Goal: Check status: Check status

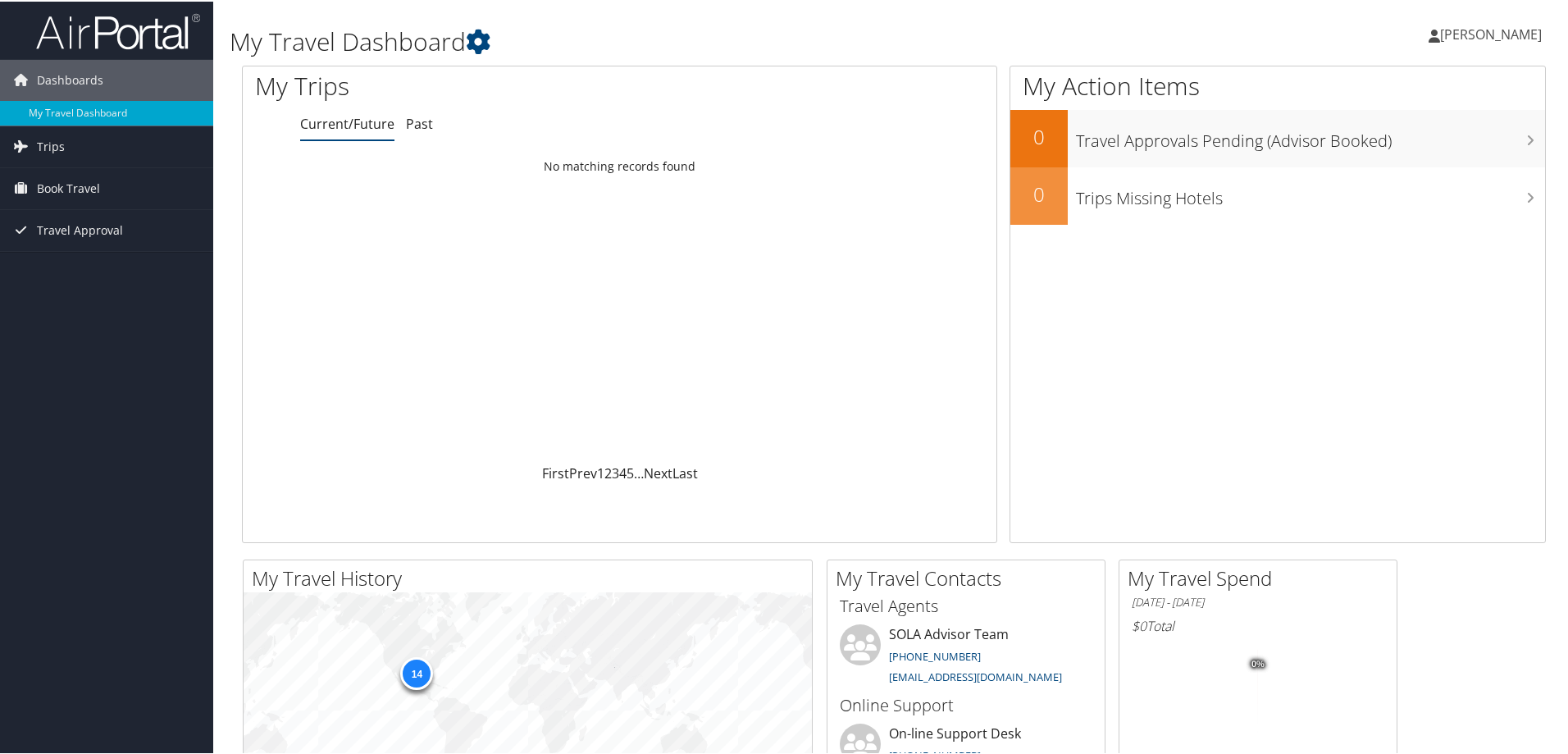
click at [326, 256] on div "Loading... No matching records found" at bounding box center [620, 306] width 754 height 312
click at [44, 141] on span "Trips" at bounding box center [50, 145] width 28 height 41
click at [86, 177] on link "Current/Future Trips" at bounding box center [107, 177] width 213 height 24
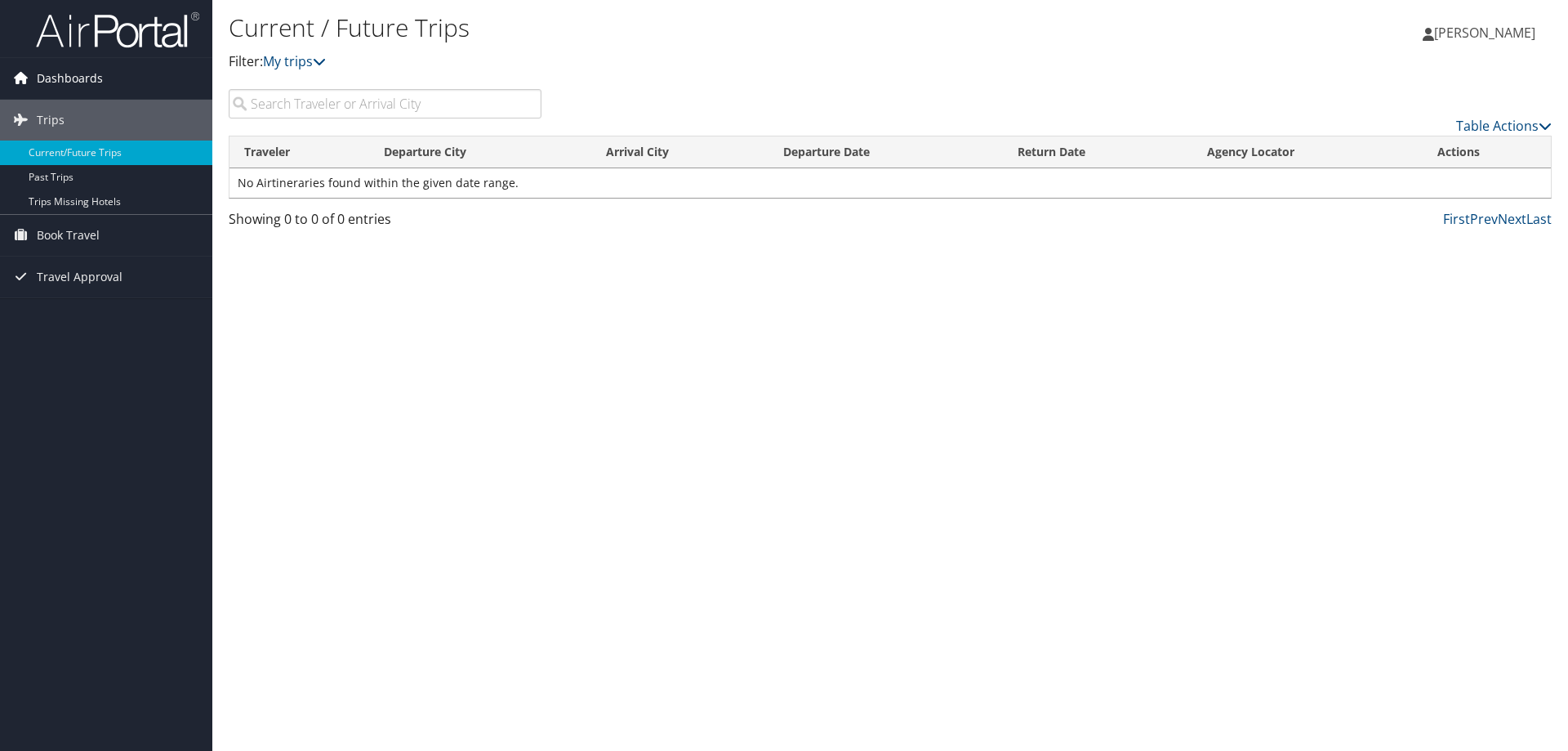
click at [47, 73] on span "Dashboards" at bounding box center [70, 78] width 66 height 41
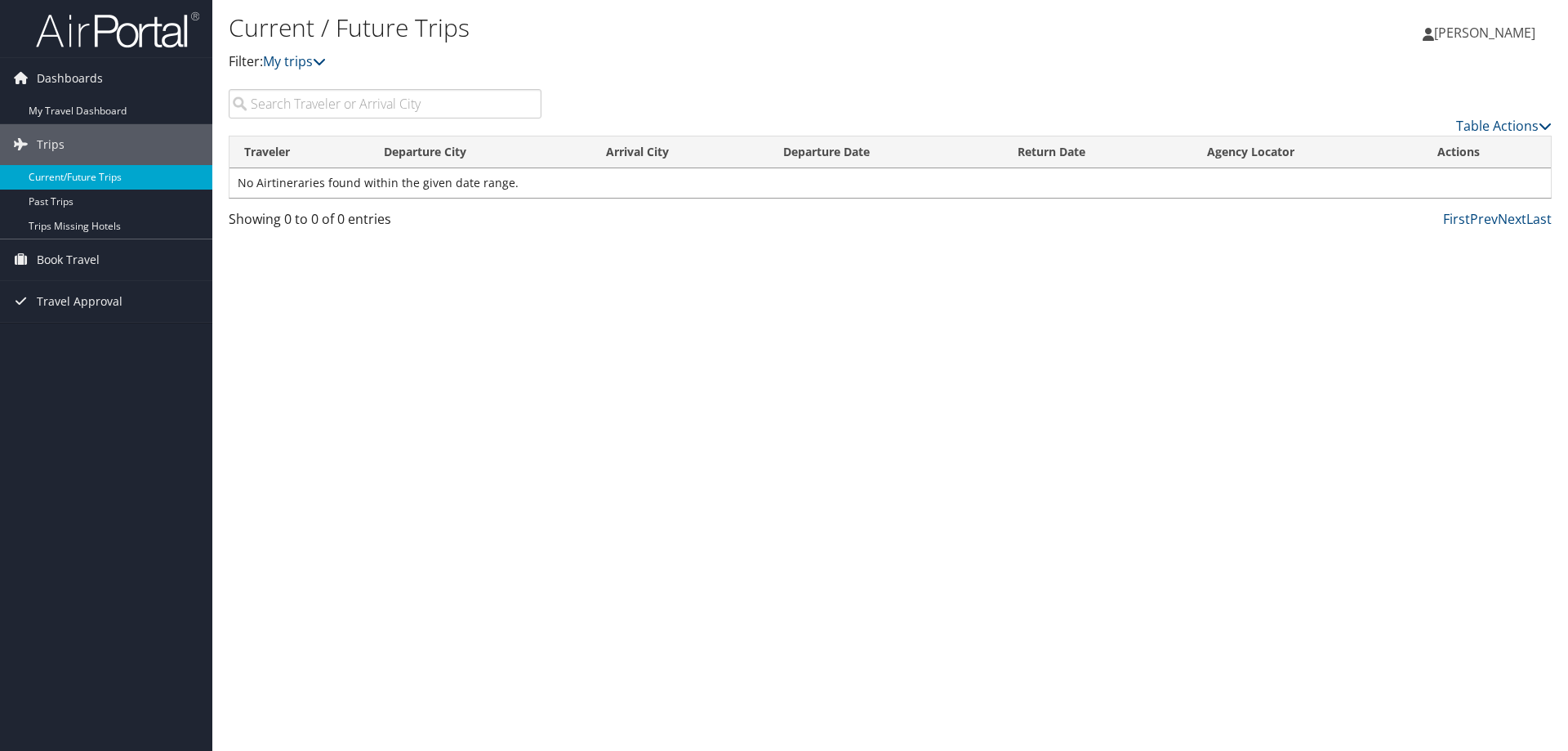
click at [66, 173] on link "Current/Future Trips" at bounding box center [106, 177] width 212 height 24
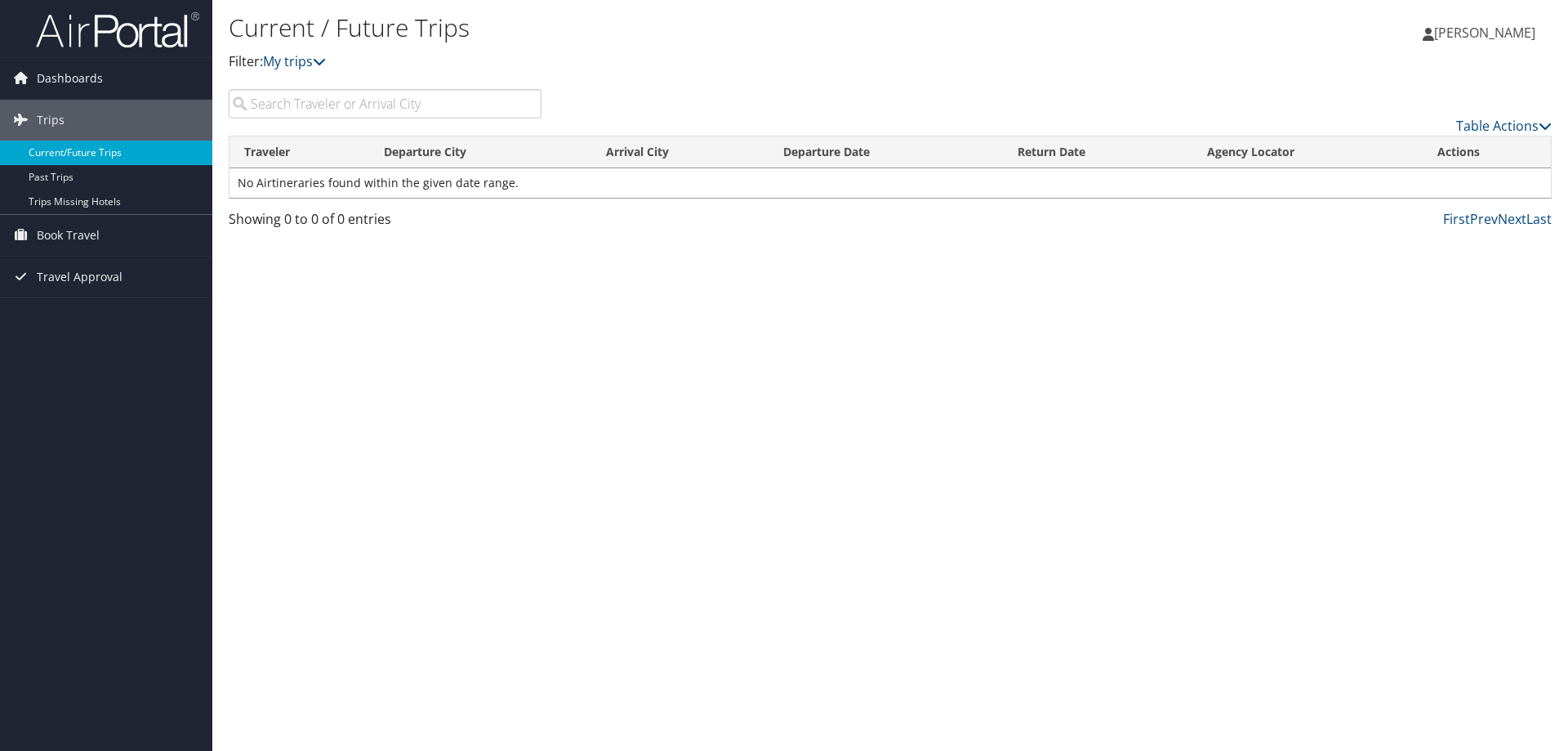
click at [63, 146] on link "Current/Future Trips" at bounding box center [106, 153] width 212 height 24
click at [62, 603] on div "Dashboards My Travel Dashboard Trips Current/Future Trips Past Trips Trips Miss…" at bounding box center [784, 376] width 1568 height 751
click at [61, 350] on div "Dashboards My Travel Dashboard Trips Current/Future Trips Past Trips Trips Miss…" at bounding box center [784, 376] width 1568 height 751
click at [62, 72] on span "Dashboards" at bounding box center [70, 78] width 66 height 41
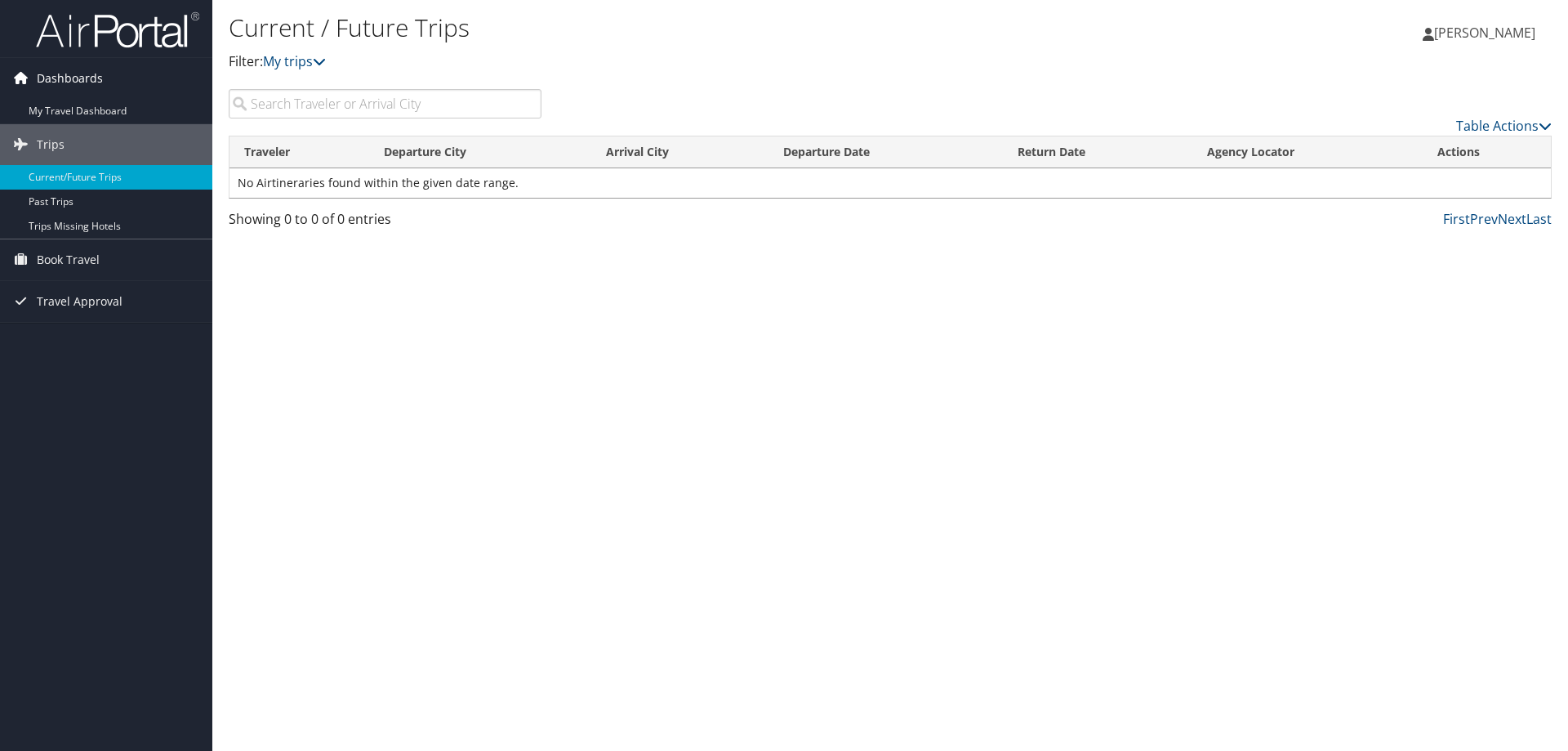
click at [20, 78] on icon at bounding box center [20, 77] width 24 height 24
